Goal: Browse casually: Explore the website without a specific task or goal

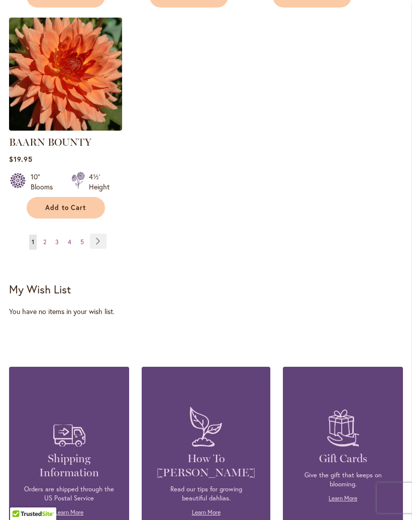
scroll to position [1370, 0]
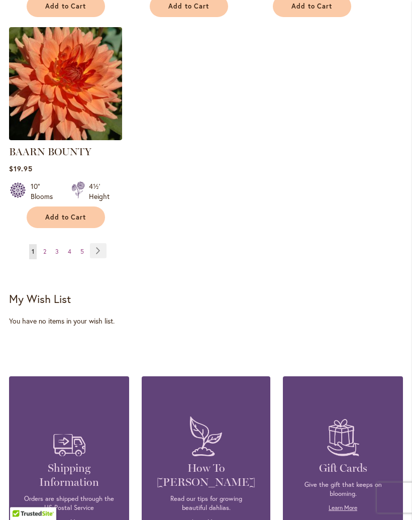
click at [98, 244] on link "Page Next" at bounding box center [98, 251] width 17 height 15
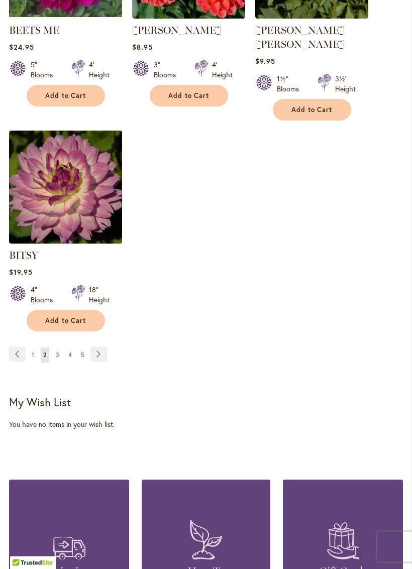
scroll to position [1267, 0]
click at [93, 353] on link "Page Next" at bounding box center [98, 354] width 17 height 15
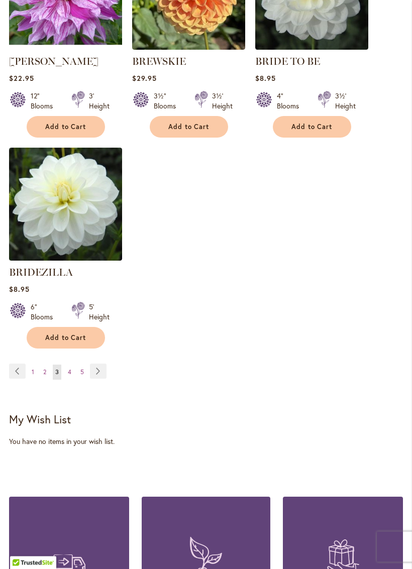
scroll to position [1237, 0]
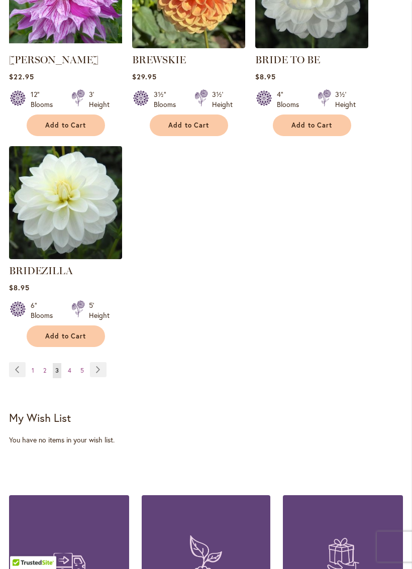
click at [97, 378] on link "Page Next" at bounding box center [98, 370] width 17 height 15
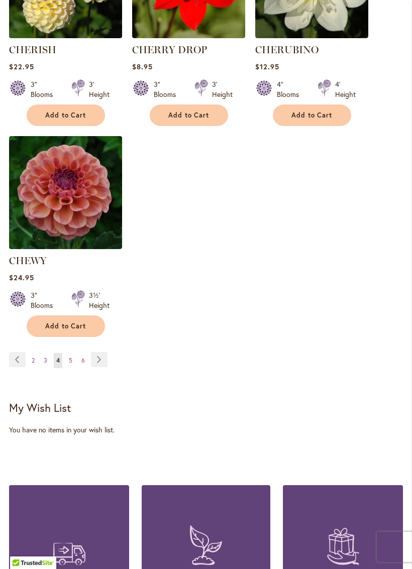
scroll to position [1274, 0]
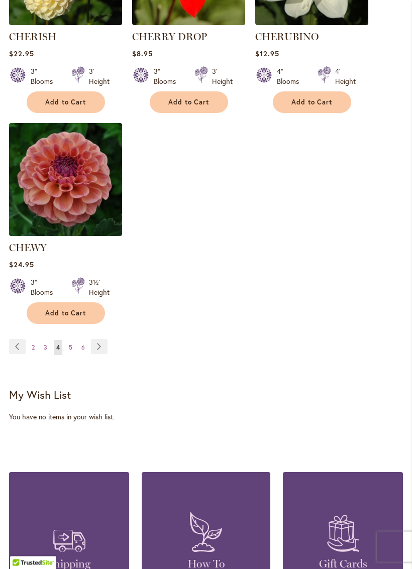
click at [96, 355] on link "Page Next" at bounding box center [99, 347] width 17 height 15
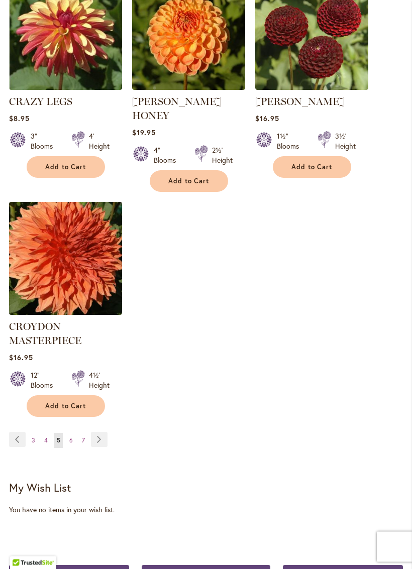
scroll to position [1238, 0]
click at [95, 432] on link "Page Next" at bounding box center [99, 439] width 17 height 15
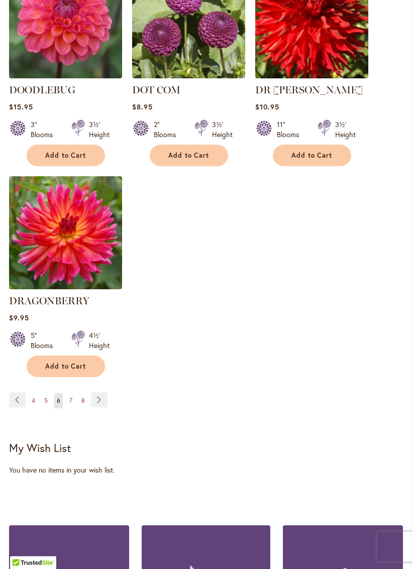
scroll to position [1231, 0]
click at [92, 400] on link "Page Next" at bounding box center [99, 399] width 17 height 15
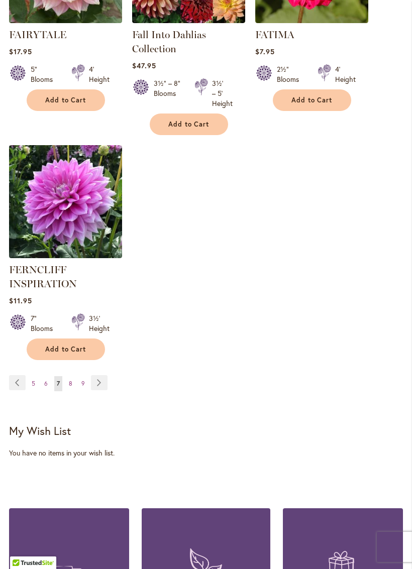
scroll to position [1280, 0]
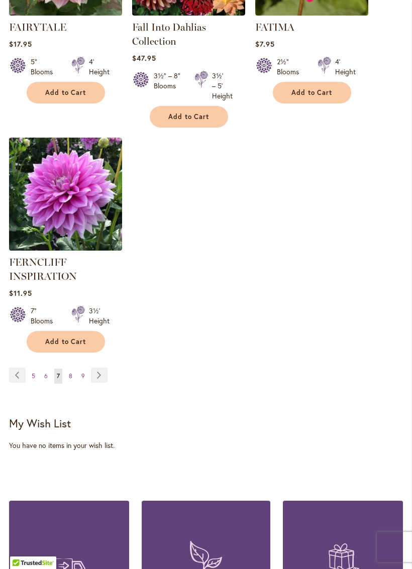
click at [95, 383] on link "Page Next" at bounding box center [99, 375] width 17 height 15
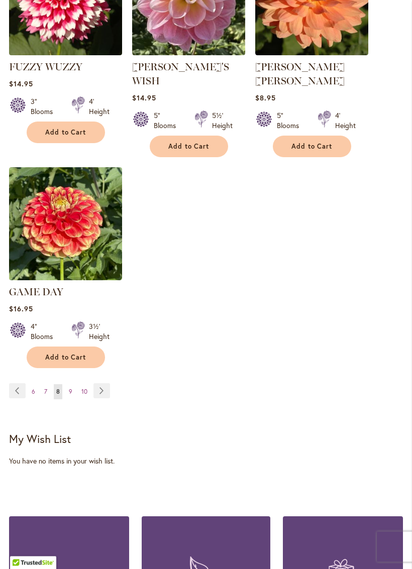
scroll to position [1258, 0]
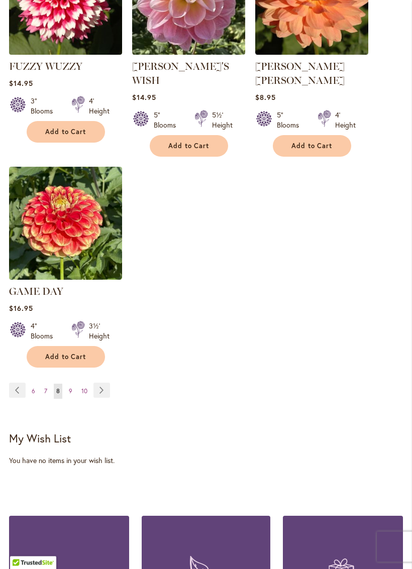
click at [99, 383] on link "Page Next" at bounding box center [101, 390] width 17 height 15
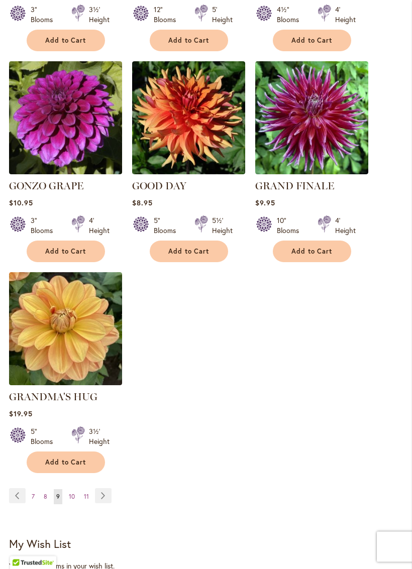
scroll to position [1139, 0]
click at [104, 494] on link "Page Next" at bounding box center [103, 495] width 17 height 15
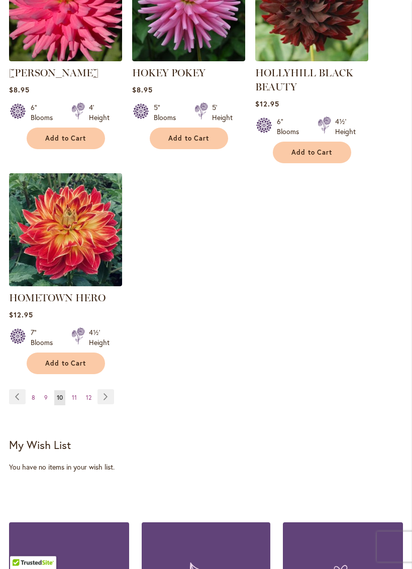
scroll to position [1276, 0]
click at [104, 394] on link "Page Next" at bounding box center [105, 396] width 17 height 15
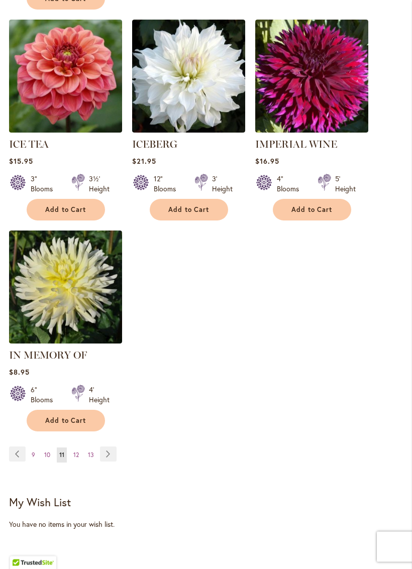
scroll to position [1166, 0]
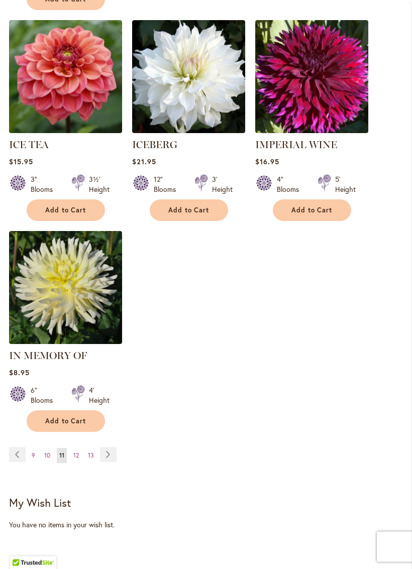
click at [106, 454] on link "Page Next" at bounding box center [108, 454] width 17 height 15
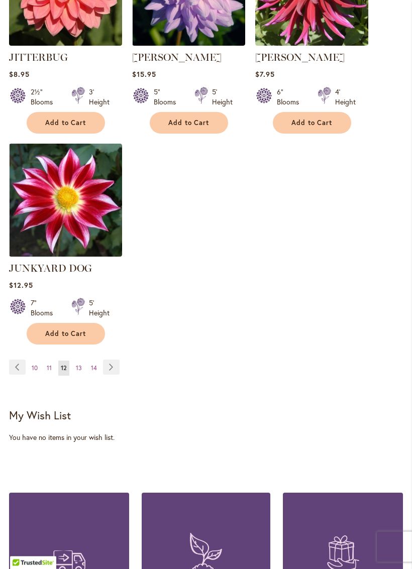
scroll to position [1318, 0]
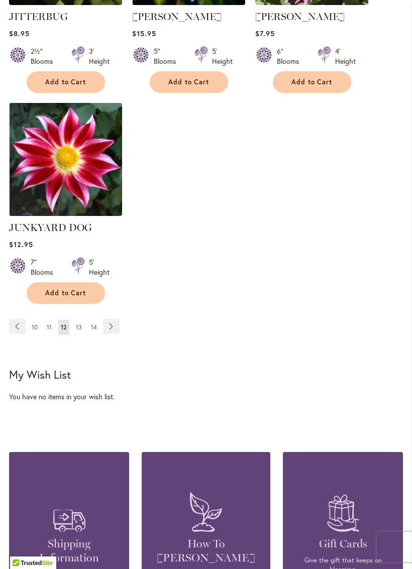
click at [107, 319] on link "Page Next" at bounding box center [111, 326] width 17 height 15
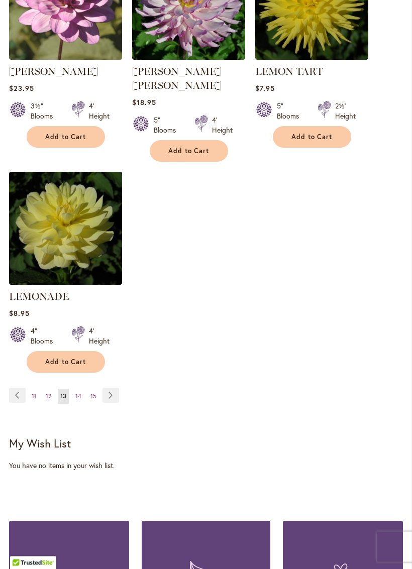
scroll to position [1241, 0]
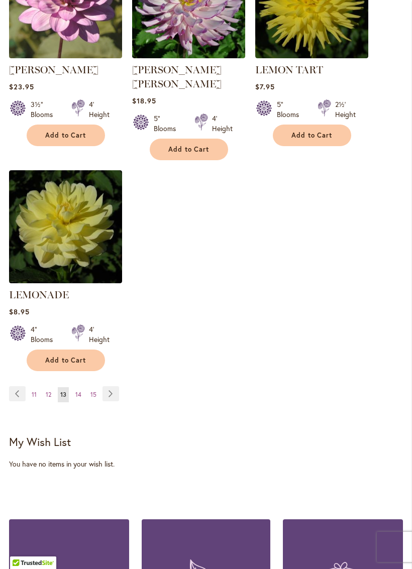
click at [106, 386] on link "Page Next" at bounding box center [110, 393] width 17 height 15
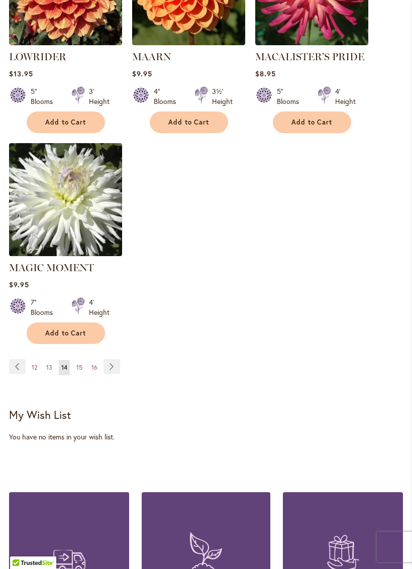
scroll to position [1268, 0]
click at [106, 360] on link "Page Next" at bounding box center [111, 367] width 17 height 15
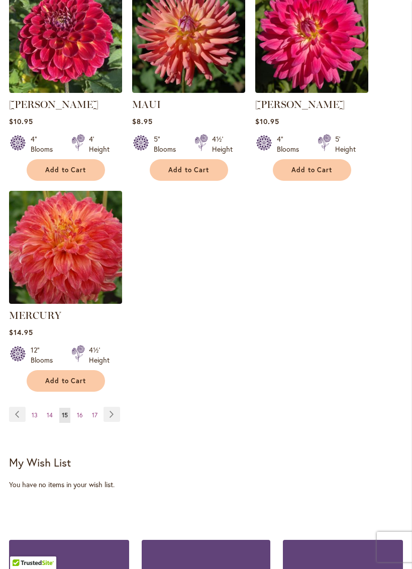
scroll to position [1237, 0]
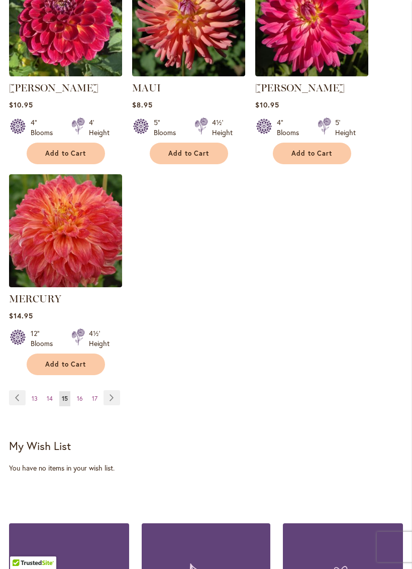
click at [106, 399] on link "Page Next" at bounding box center [111, 397] width 17 height 15
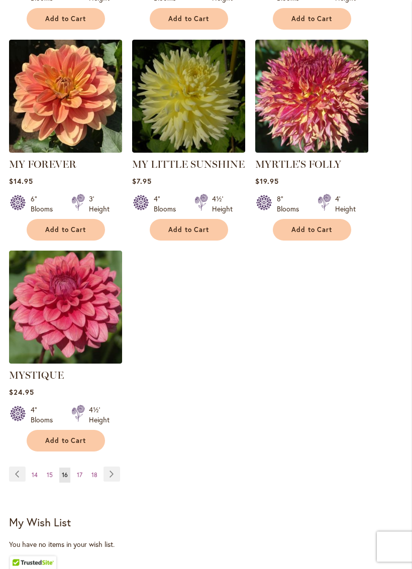
scroll to position [1161, 0]
click at [108, 467] on link "Page Next" at bounding box center [111, 474] width 17 height 15
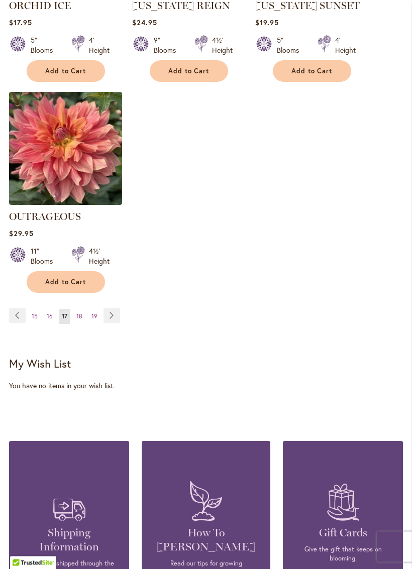
scroll to position [1327, 0]
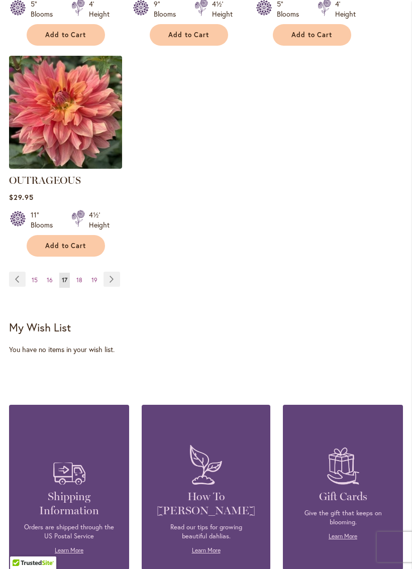
click at [109, 287] on link "Page Next" at bounding box center [111, 279] width 17 height 15
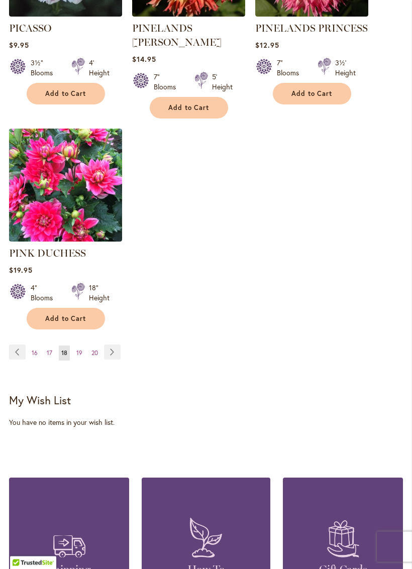
scroll to position [1297, 0]
click at [113, 345] on link "Page Next" at bounding box center [112, 352] width 17 height 15
click at [86, 349] on div "Page Page Previous Page 16 Page 17 You're currently reading page 18 Page 19 Pag…" at bounding box center [206, 359] width 394 height 29
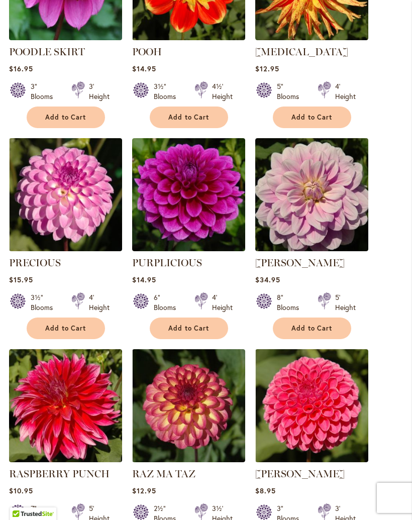
scroll to position [736, 0]
